Goal: Information Seeking & Learning: Learn about a topic

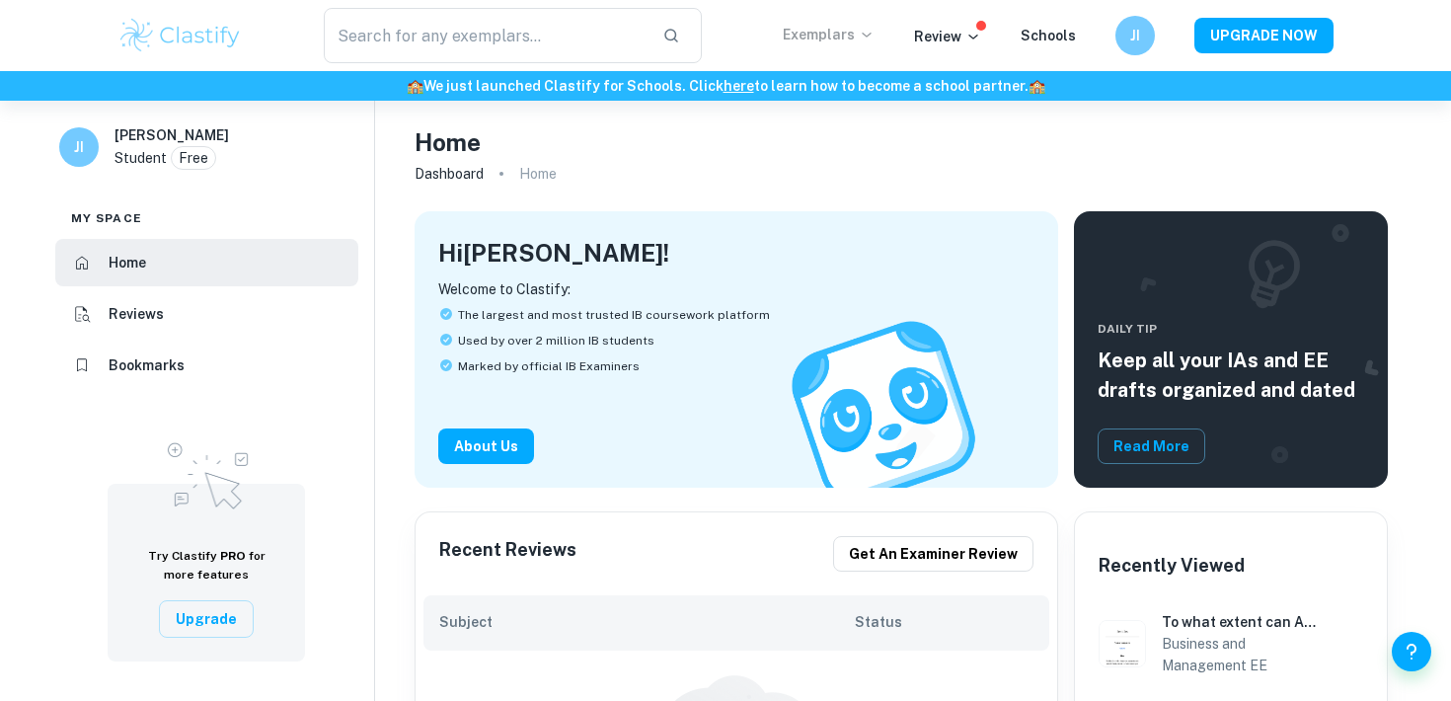
click at [827, 37] on p "Exemplars" at bounding box center [829, 35] width 92 height 22
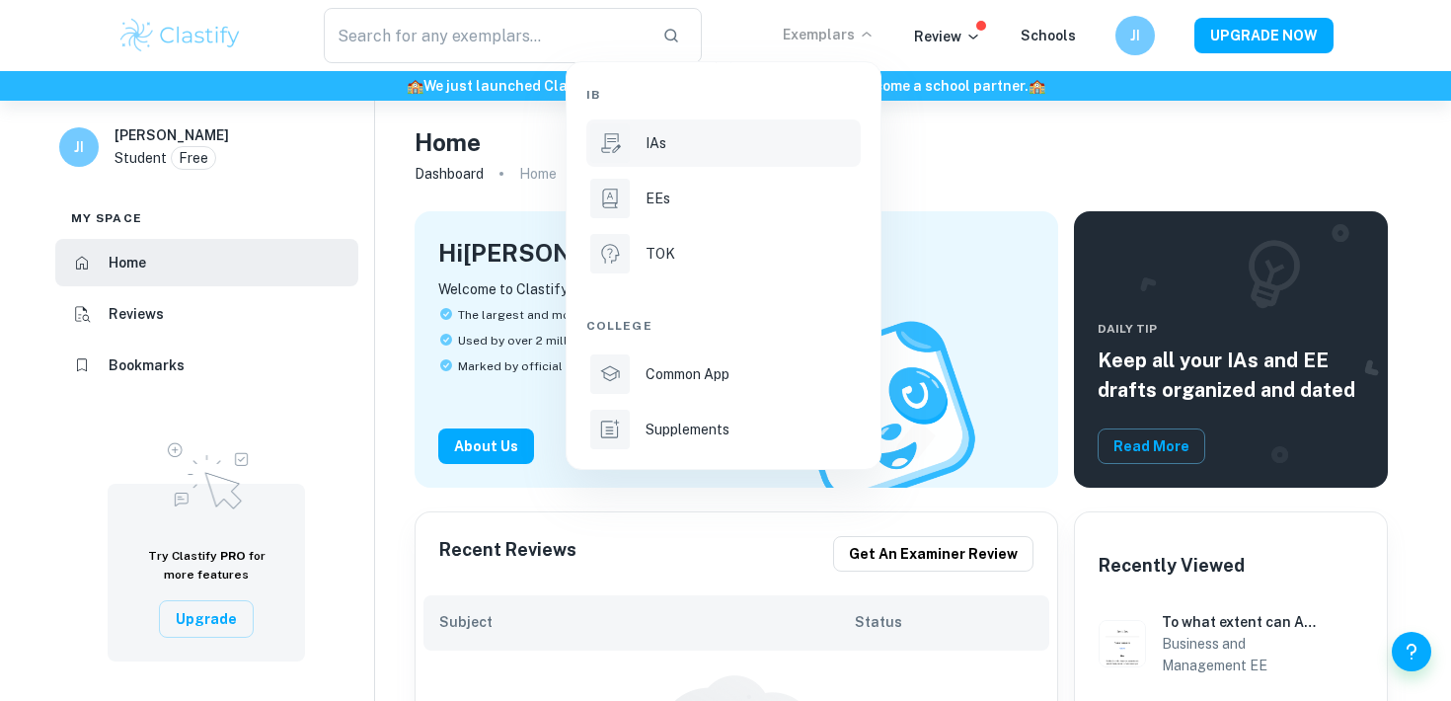
click at [656, 157] on li "IAs" at bounding box center [723, 142] width 274 height 47
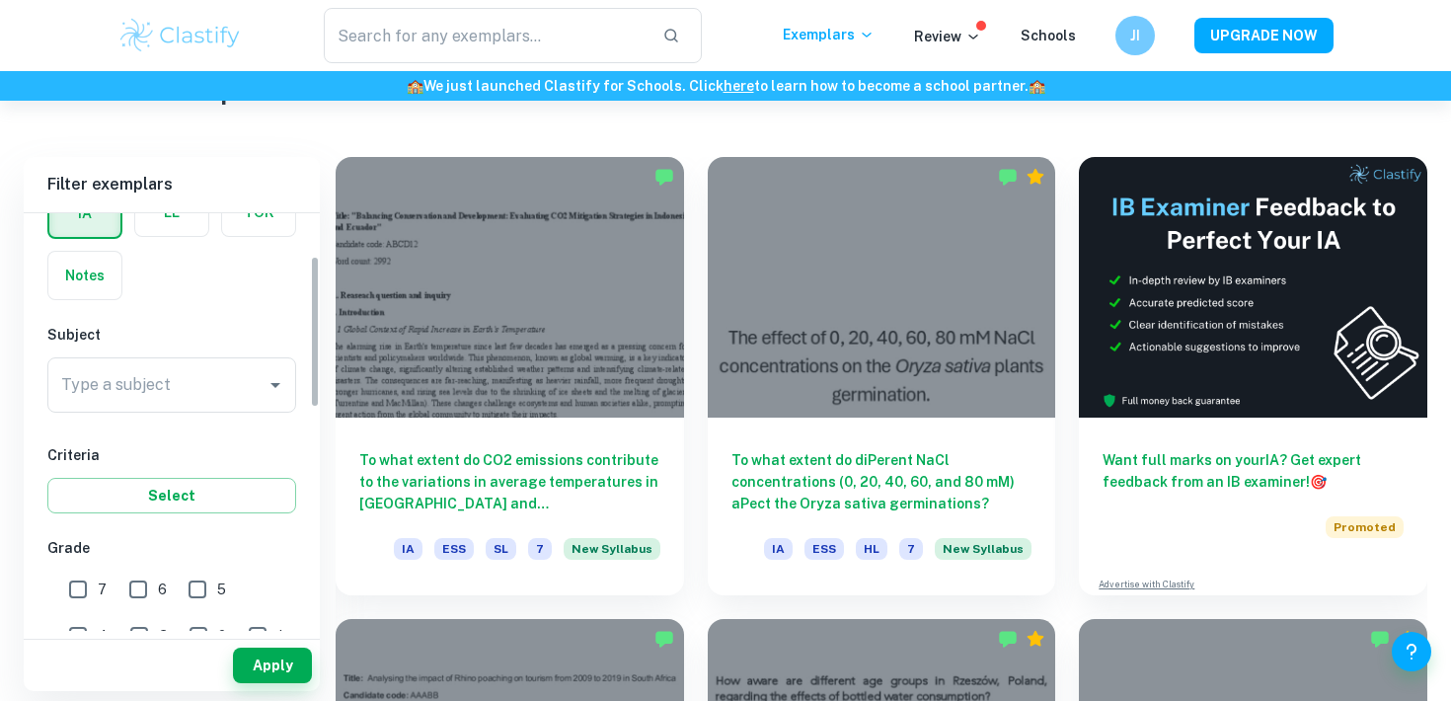
scroll to position [139, 0]
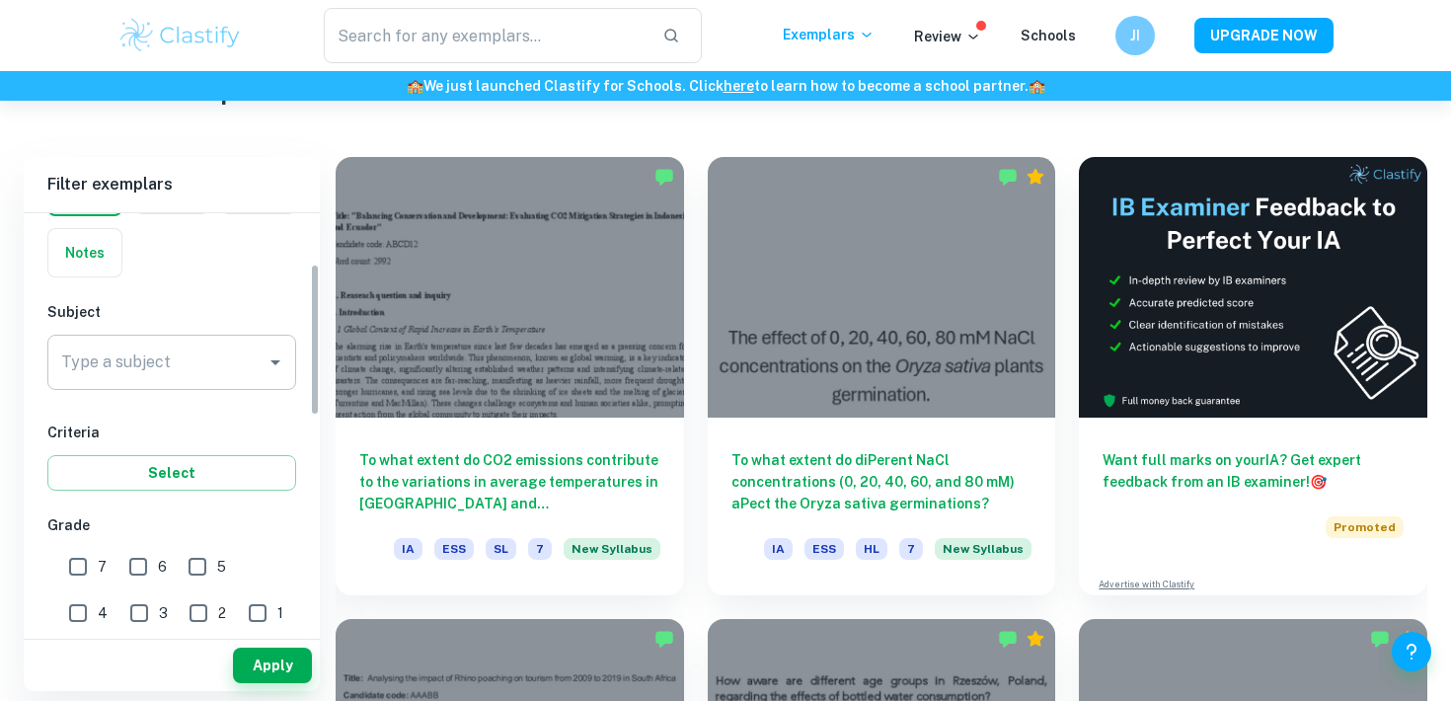
click at [166, 336] on div "Type a subject" at bounding box center [171, 362] width 249 height 55
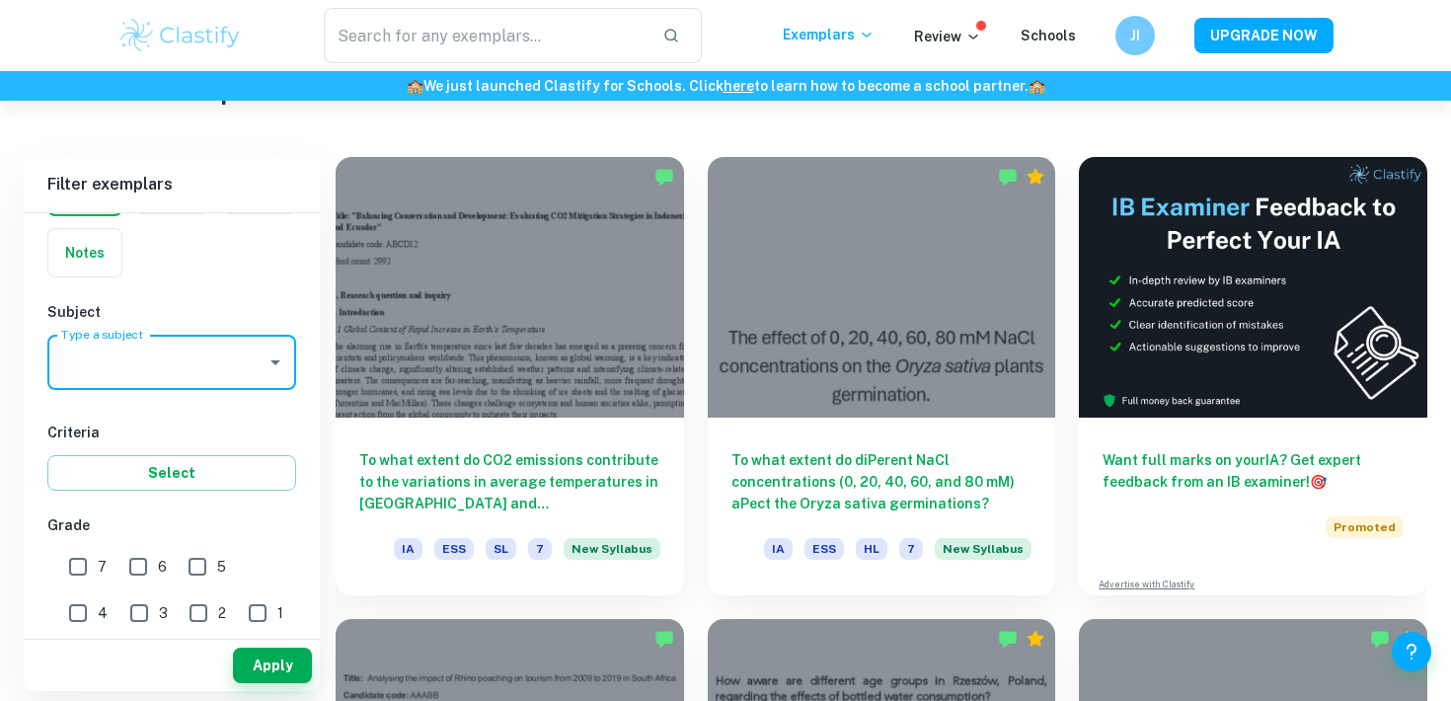
click at [169, 355] on input "Type a subject" at bounding box center [156, 363] width 201 height 38
click at [159, 463] on li "Math AA" at bounding box center [171, 463] width 249 height 36
type input "Math AA"
click at [230, 443] on div "Criteria Select" at bounding box center [171, 456] width 249 height 69
drag, startPoint x: 86, startPoint y: 572, endPoint x: 101, endPoint y: 572, distance: 14.8
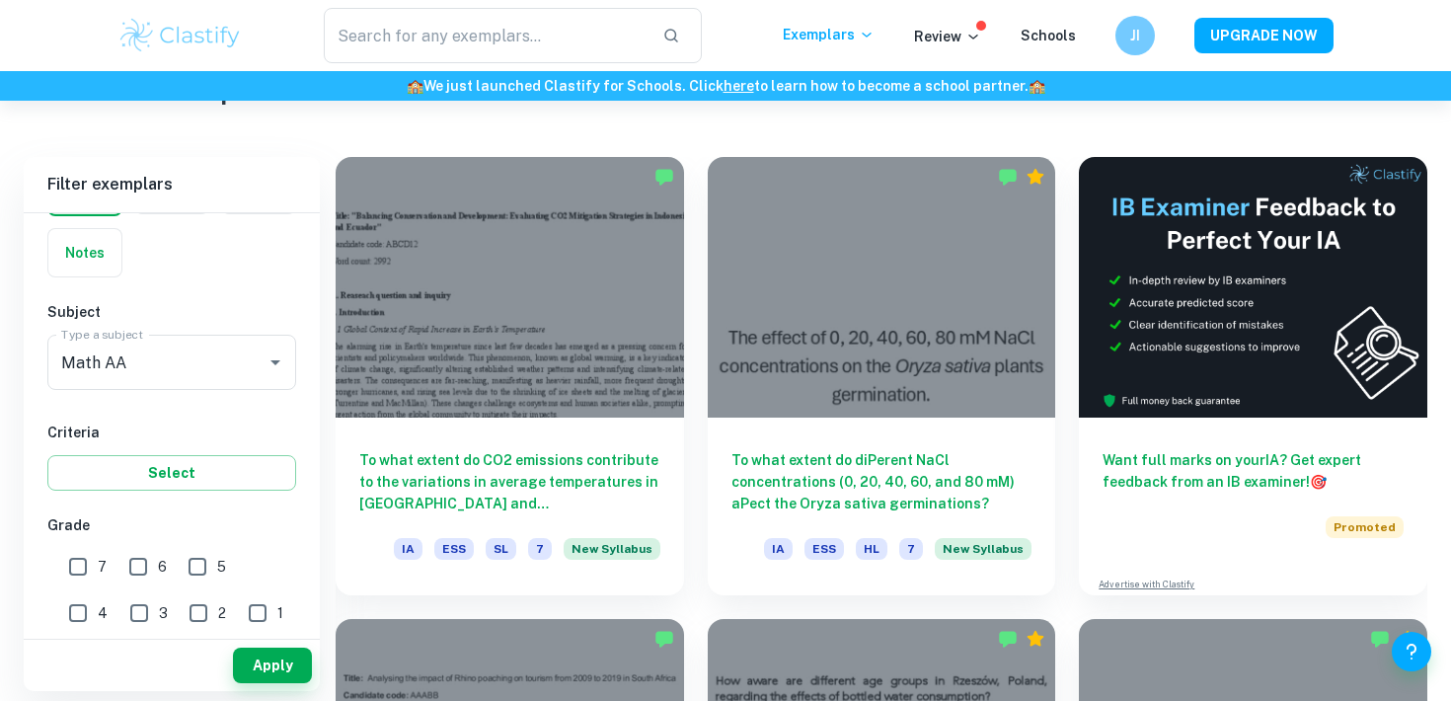
click at [86, 572] on input "7" at bounding box center [77, 566] width 39 height 39
checkbox input "true"
click at [268, 673] on button "Apply" at bounding box center [272, 666] width 79 height 36
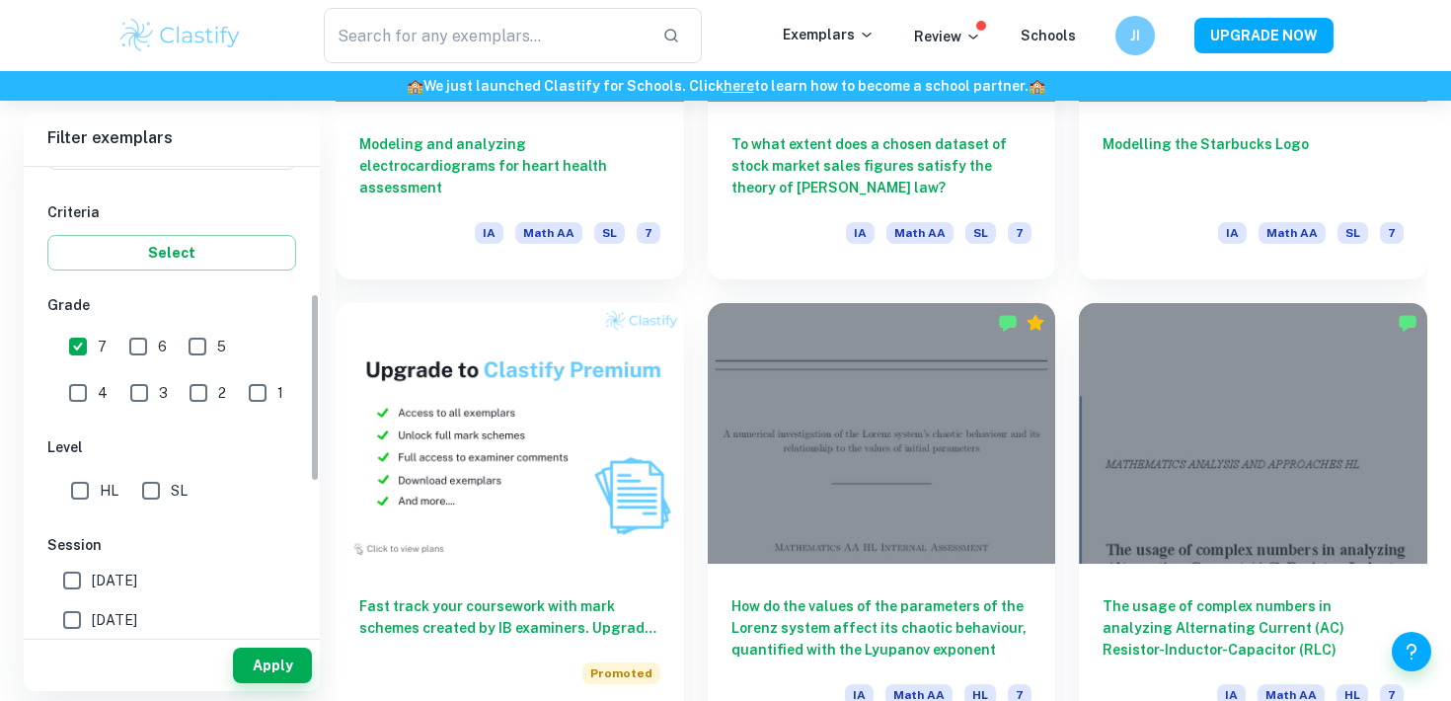
scroll to position [323, 0]
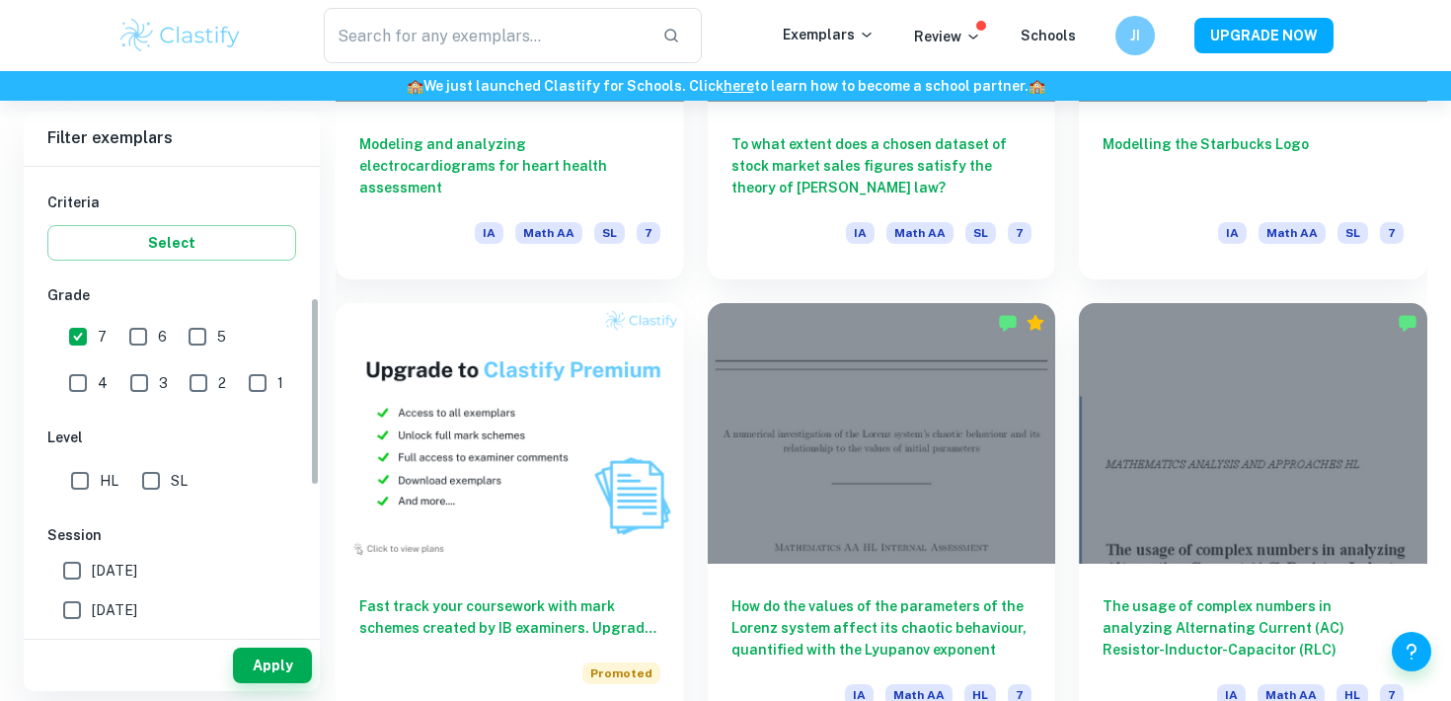
click at [86, 481] on input "HL" at bounding box center [79, 480] width 39 height 39
checkbox input "true"
click at [284, 664] on button "Apply" at bounding box center [272, 666] width 79 height 36
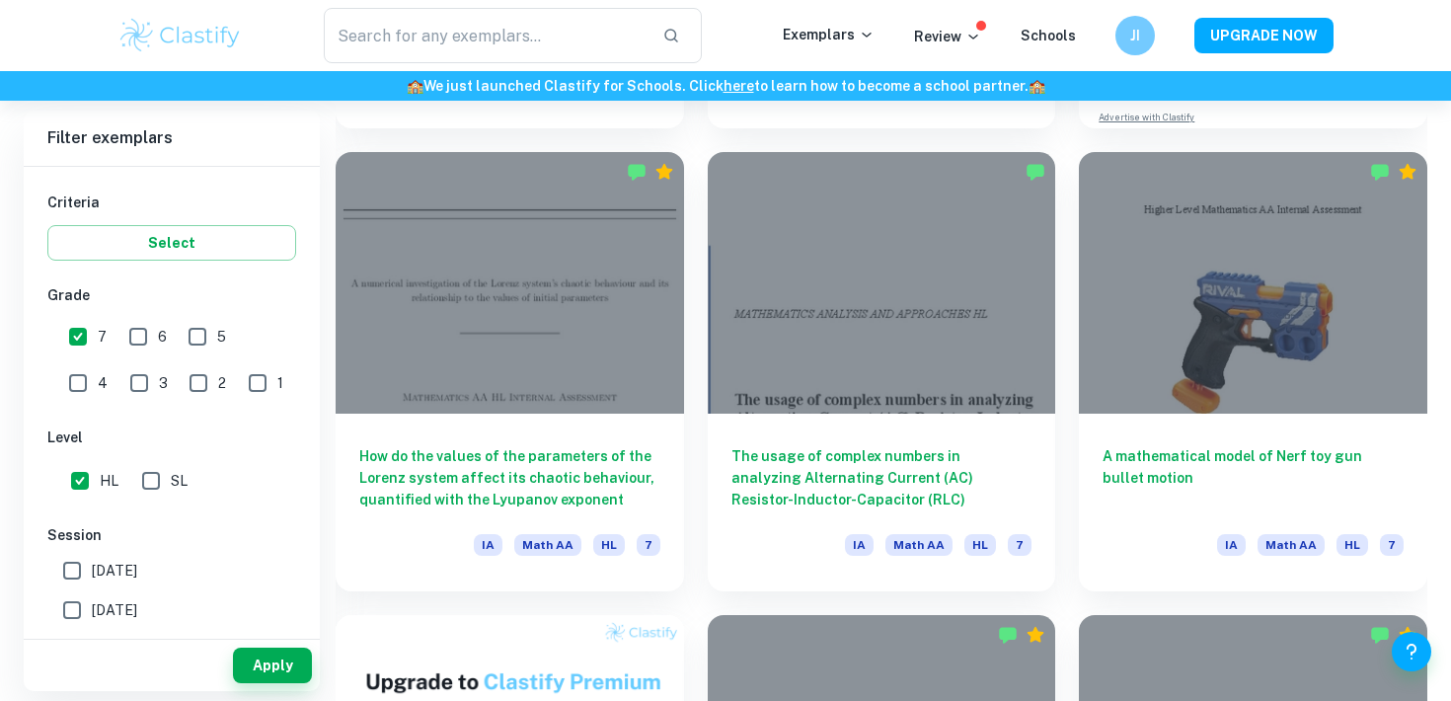
scroll to position [979, 0]
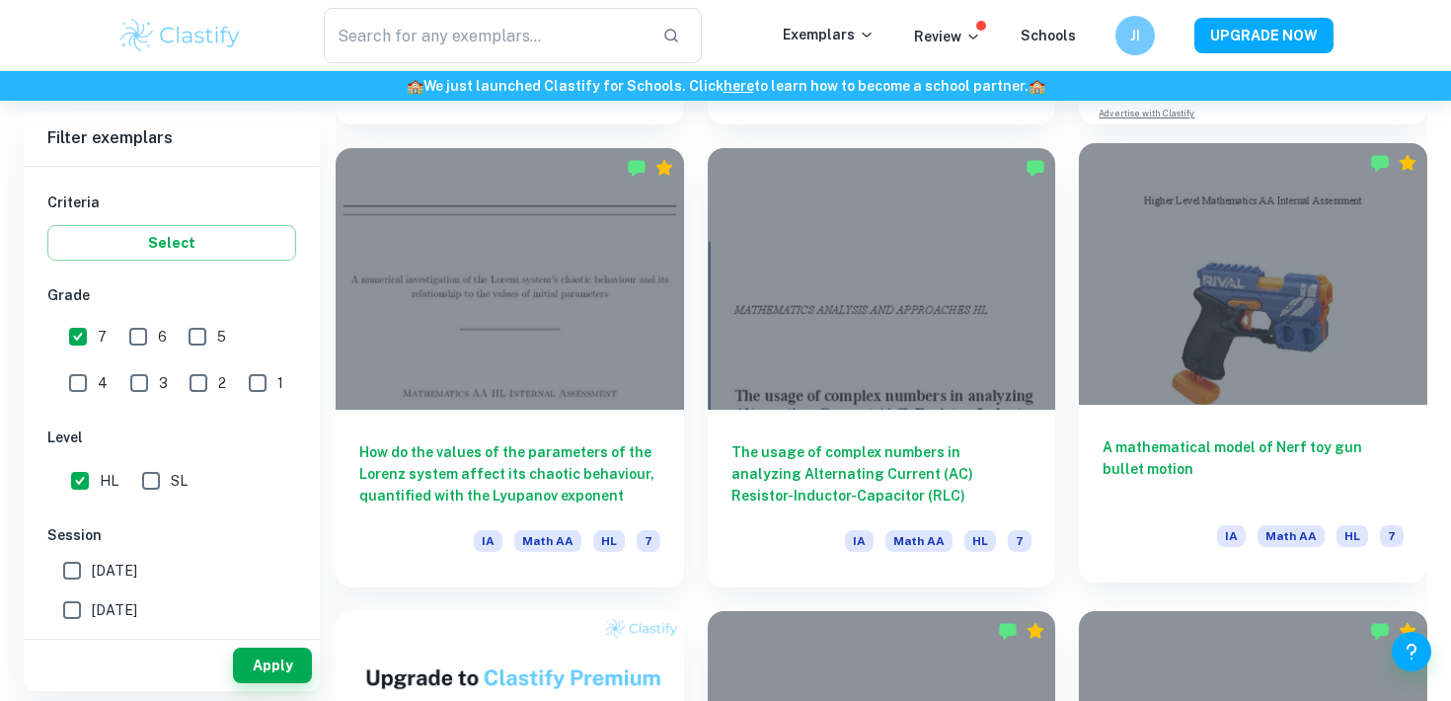
click at [1185, 490] on h6 "A mathematical model of Nerf toy gun bullet motion" at bounding box center [1253, 468] width 301 height 65
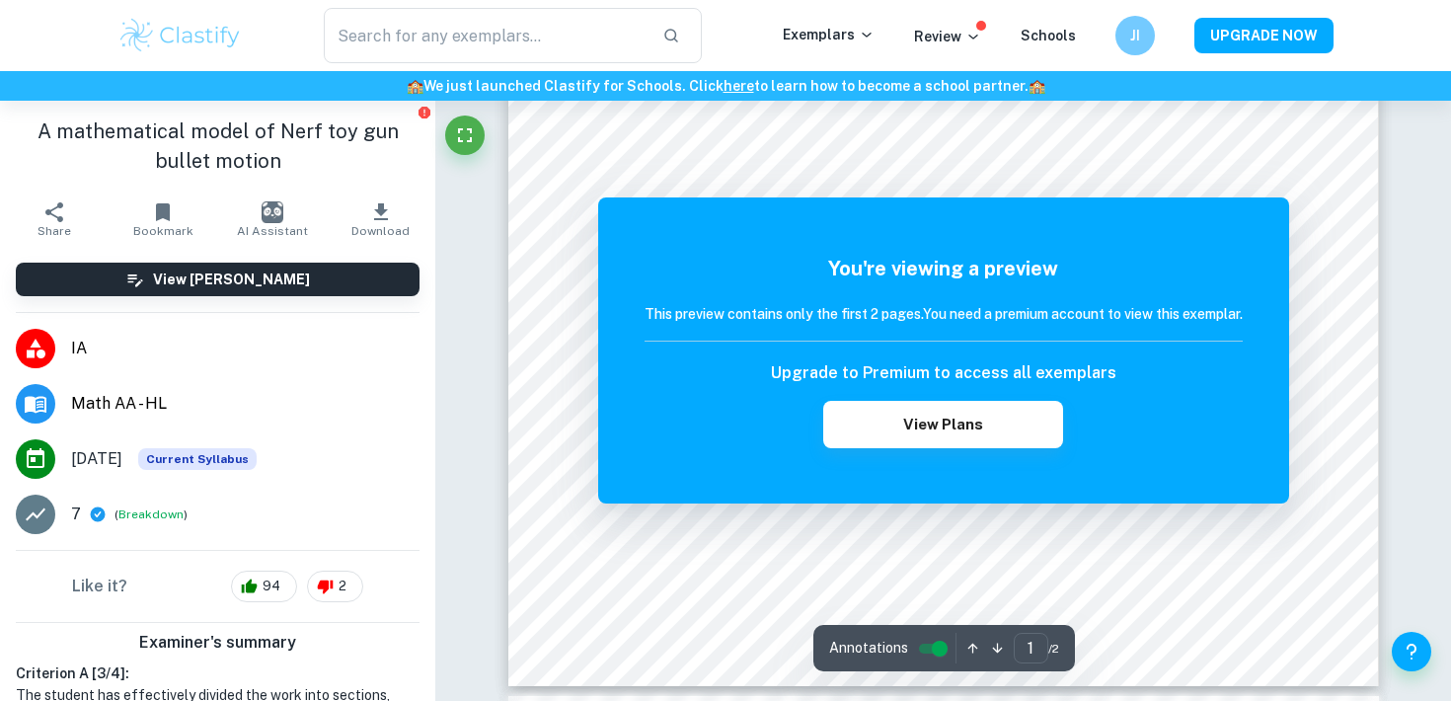
scroll to position [670, 0]
